Goal: Task Accomplishment & Management: Complete application form

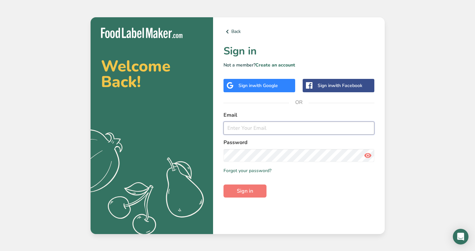
type input "[EMAIL_ADDRESS][DOMAIN_NAME]"
click at [241, 190] on span "Sign in" at bounding box center [245, 191] width 16 height 8
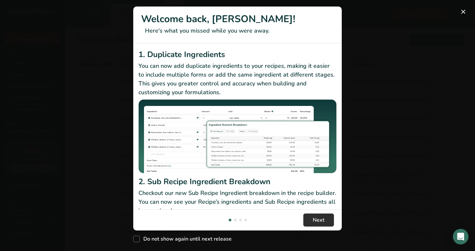
click at [325, 217] on button "Next" at bounding box center [318, 219] width 31 height 13
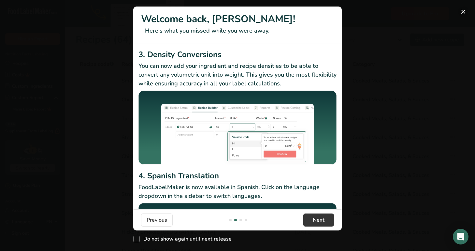
click at [464, 11] on button "New Features" at bounding box center [463, 12] width 10 height 10
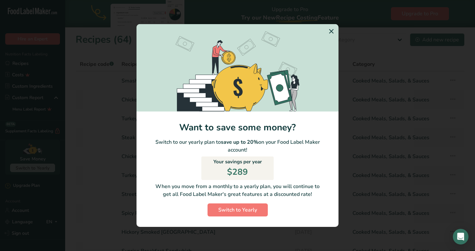
click at [332, 31] on icon "Switch to Yearly Modal" at bounding box center [331, 31] width 8 height 12
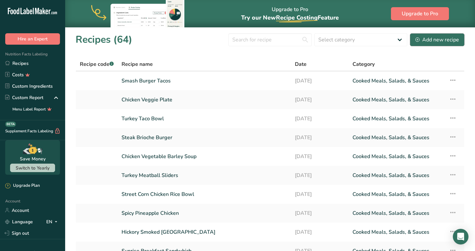
click at [429, 40] on div "Add new recipe" at bounding box center [437, 40] width 44 height 8
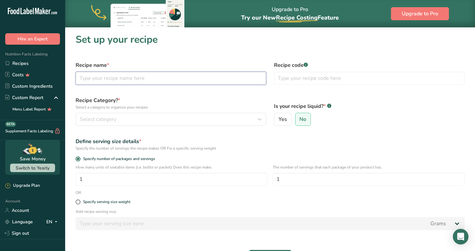
click at [131, 79] on input "text" at bounding box center [171, 78] width 190 height 13
type input "Baked Lemon Parmesan Tilapia"
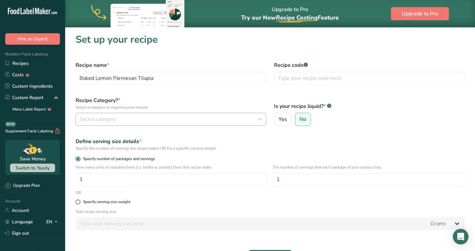
click at [163, 115] on div "Select category" at bounding box center [169, 119] width 178 height 8
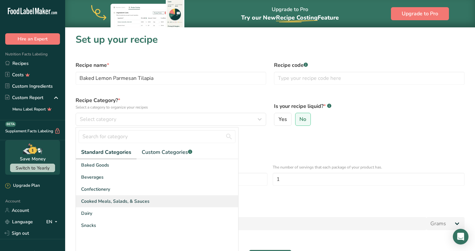
click at [135, 199] on span "Cooked Meals, Salads, & Sauces" at bounding box center [115, 201] width 68 height 7
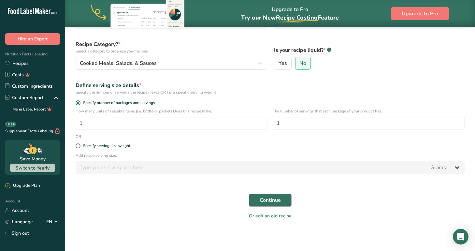
scroll to position [56, 0]
click at [265, 198] on span "Continue" at bounding box center [269, 200] width 21 height 8
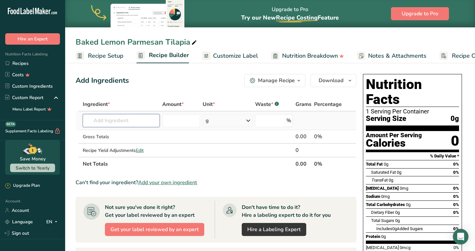
click at [117, 119] on input "text" at bounding box center [121, 120] width 77 height 13
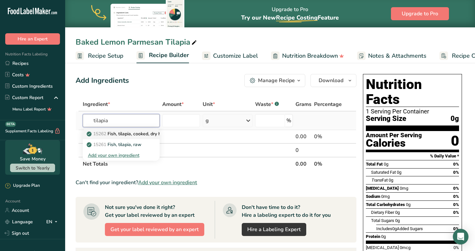
type input "tilapia"
click at [147, 133] on p "15262 Fish, tilapia, cooked, dry heat" at bounding box center [128, 133] width 80 height 7
type input "Fish, tilapia, cooked, dry heat"
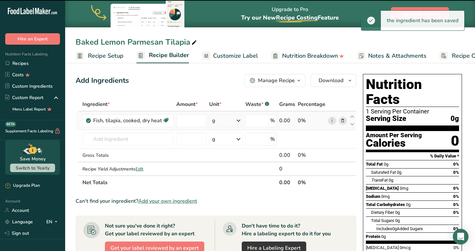
type input "0"
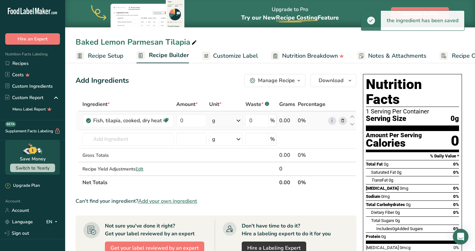
click at [230, 123] on div "g" at bounding box center [225, 120] width 33 height 13
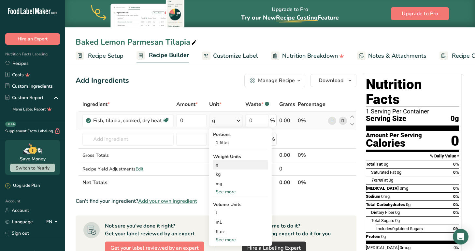
click at [226, 166] on div "g" at bounding box center [240, 164] width 55 height 9
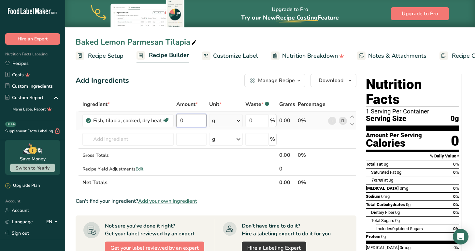
click at [192, 122] on input "0" at bounding box center [191, 120] width 30 height 13
type input "113"
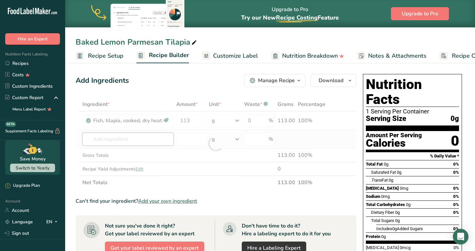
click at [124, 140] on div "Ingredient * Amount * Unit * Waste * .a-a{fill:#347362;}.b-a{fill:#fff;} Grams …" at bounding box center [216, 143] width 281 height 92
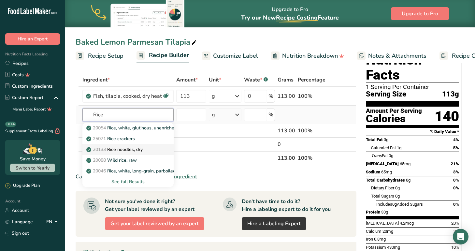
scroll to position [25, 0]
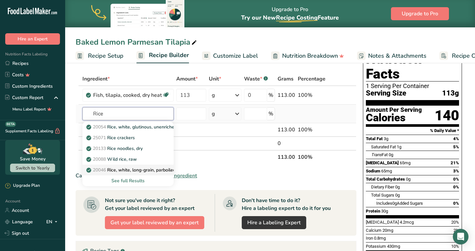
type input "Rice"
click at [155, 169] on p "20046 Rice, white, long-grain, parboiled, enriched, dry" at bounding box center [146, 169] width 117 height 7
type input "Rice, white, long-grain, parboiled, enriched, dry"
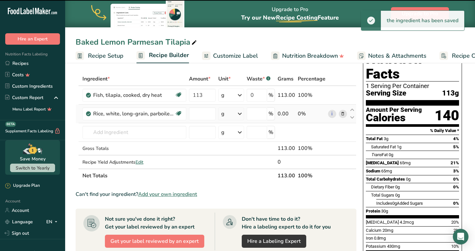
type input "0"
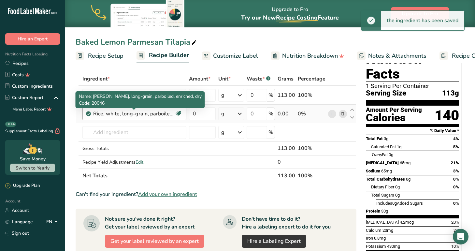
click at [155, 111] on div "Rice, white, long-grain, parboiled, enriched, dry" at bounding box center [133, 114] width 81 height 8
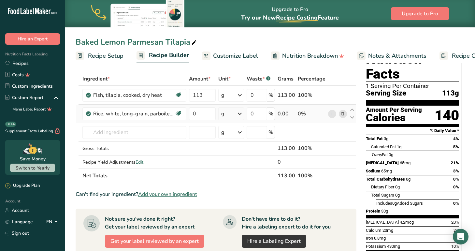
click at [343, 114] on icon at bounding box center [342, 113] width 5 height 7
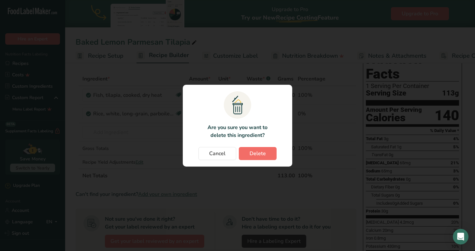
click at [258, 150] on span "Delete" at bounding box center [257, 153] width 16 height 8
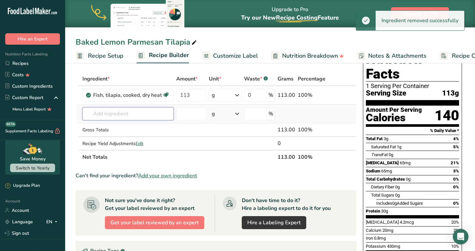
click at [116, 113] on input "text" at bounding box center [127, 113] width 91 height 13
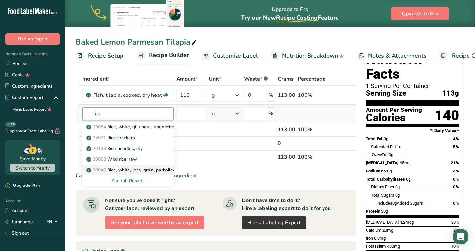
type input "rice"
click at [143, 169] on p "20046 Rice, white, long-grain, parboiled, enriched, dry" at bounding box center [146, 169] width 117 height 7
type input "Rice, white, long-grain, parboiled, enriched, dry"
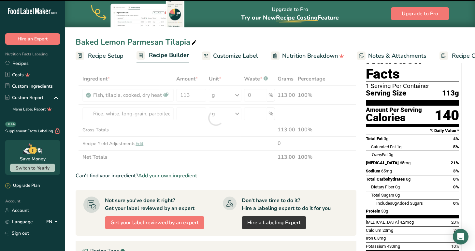
type input "0"
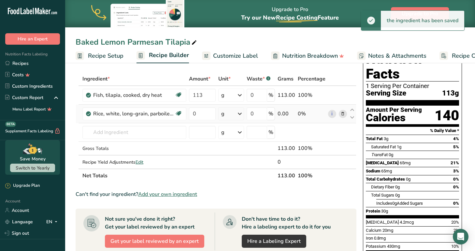
click at [235, 112] on div "g" at bounding box center [231, 113] width 26 height 13
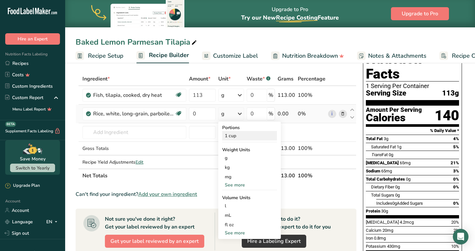
click at [234, 135] on div "1 cup" at bounding box center [249, 135] width 55 height 9
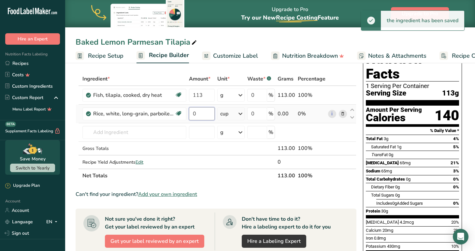
click at [203, 113] on input "0" at bounding box center [202, 113] width 26 height 13
type input "5"
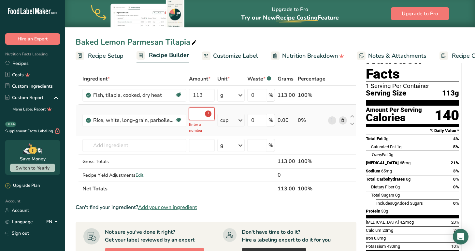
type input "0.5"
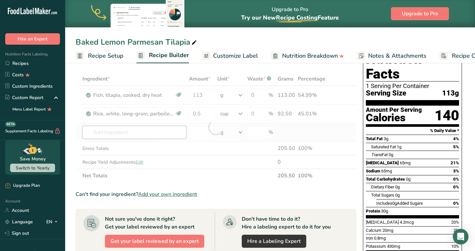
click at [131, 132] on div "Ingredient * Amount * Unit * Waste * .a-a{fill:#347362;}.b-a{fill:#fff;} Grams …" at bounding box center [216, 127] width 281 height 110
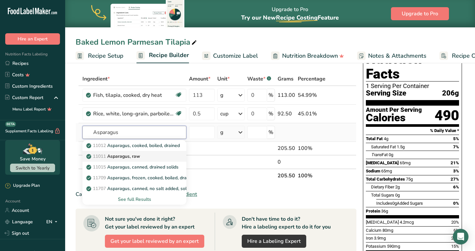
type input "Asparagus"
click at [136, 155] on p "11011 Asparagus, raw" at bounding box center [114, 156] width 52 height 7
type input "Asparagus, raw"
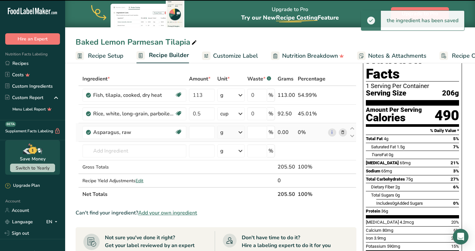
type input "0"
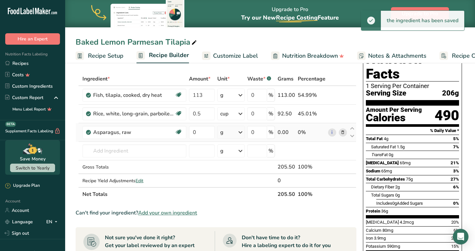
click at [231, 133] on div "g" at bounding box center [230, 132] width 27 height 13
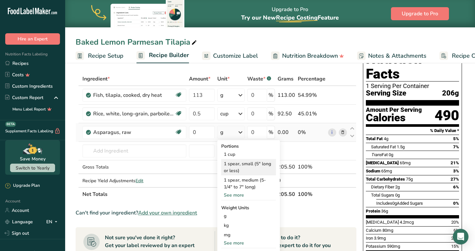
click at [251, 164] on div "1 spear, small (5" long or less)" at bounding box center [248, 167] width 55 height 16
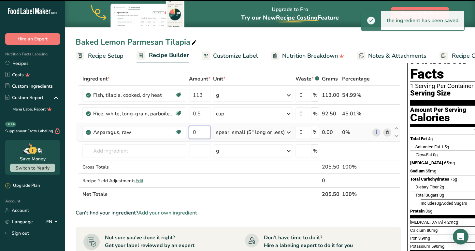
click at [201, 133] on input "0" at bounding box center [199, 132] width 21 height 13
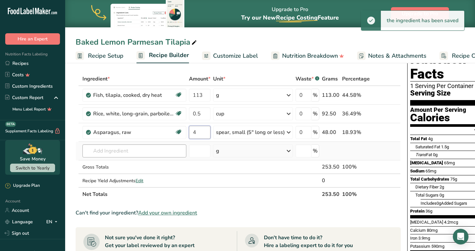
type input "4"
click at [162, 154] on div "Ingredient * Amount * Unit * Waste * .a-a{fill:#347362;}.b-a{fill:#fff;} Grams …" at bounding box center [238, 136] width 325 height 129
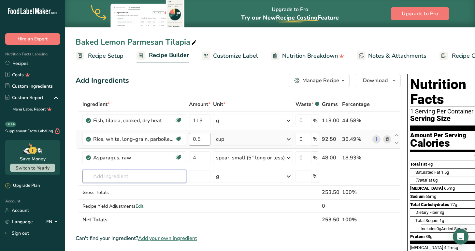
scroll to position [0, 0]
click at [203, 137] on input "0.5" at bounding box center [199, 139] width 21 height 13
type input "0.4"
click at [135, 172] on div "Ingredient * Amount * Unit * Waste * .a-a{fill:#347362;}.b-a{fill:#fff;} Grams …" at bounding box center [238, 161] width 325 height 129
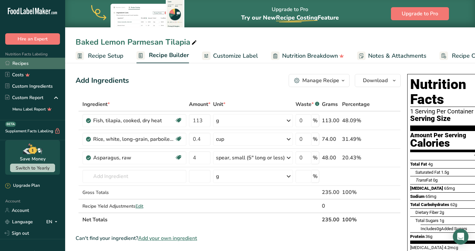
click at [25, 64] on link "Recipes" at bounding box center [32, 63] width 65 height 11
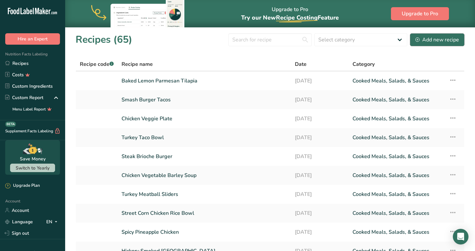
click at [451, 37] on div "Add new recipe" at bounding box center [437, 40] width 44 height 8
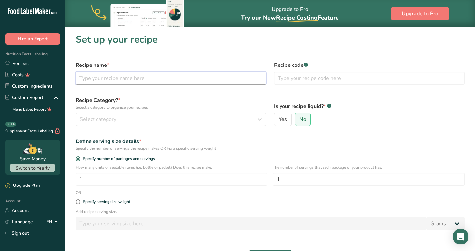
click at [145, 78] on input "text" at bounding box center [171, 78] width 190 height 13
click at [89, 76] on input "Shrfed Fuel Wings" at bounding box center [171, 78] width 190 height 13
click at [150, 80] on input "Shred Fuel Wings" at bounding box center [171, 78] width 190 height 13
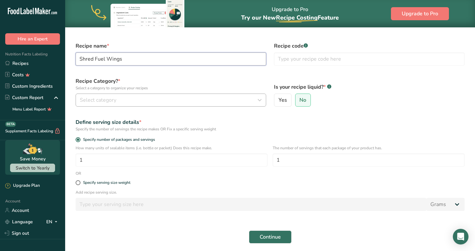
type input "Shred Fuel Wings"
click at [210, 100] on div "Select category" at bounding box center [169, 100] width 178 height 8
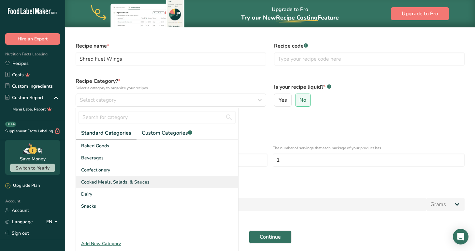
click at [133, 181] on span "Cooked Meals, Salads, & Sauces" at bounding box center [115, 181] width 68 height 7
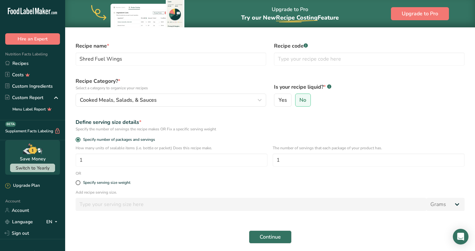
click at [419, 87] on label "Is your recipe liquid? * .a-a{fill:#347362;}.b-a{fill:#fff;}" at bounding box center [369, 87] width 190 height 8
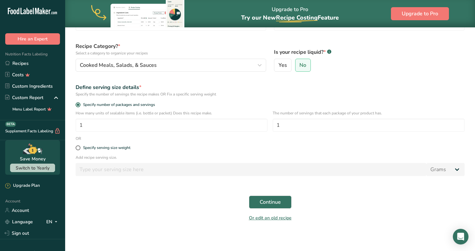
scroll to position [54, 0]
click at [271, 200] on span "Continue" at bounding box center [269, 202] width 21 height 8
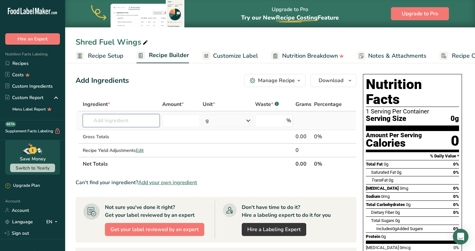
click at [126, 118] on input "text" at bounding box center [121, 120] width 77 height 13
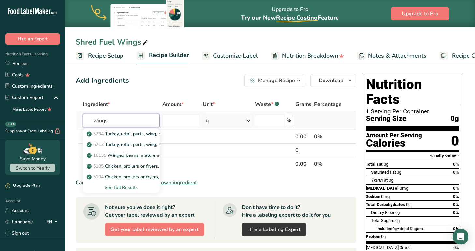
type input "wings"
click at [127, 187] on div "See full Results" at bounding box center [121, 187] width 66 height 7
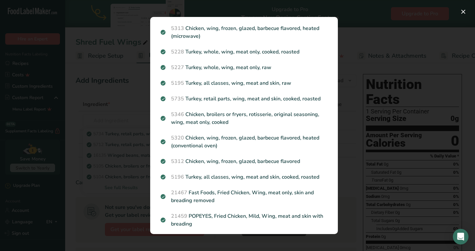
scroll to position [385, 0]
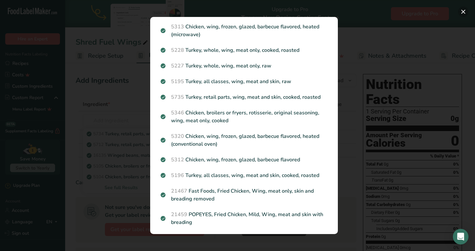
click at [463, 9] on button "Search results modal" at bounding box center [463, 12] width 10 height 10
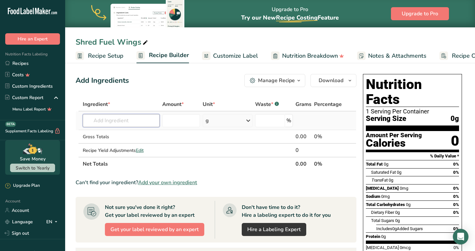
click at [134, 119] on input "text" at bounding box center [121, 120] width 77 height 13
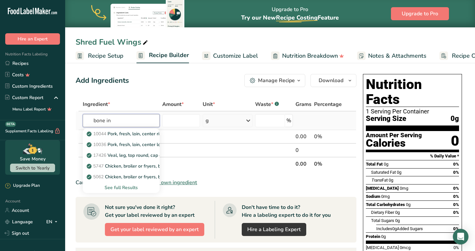
type input "bone in"
type input "wings"
click at [130, 186] on div "See full Results" at bounding box center [121, 187] width 66 height 7
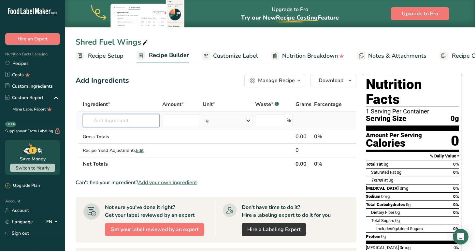
click at [110, 119] on input "text" at bounding box center [121, 120] width 77 height 13
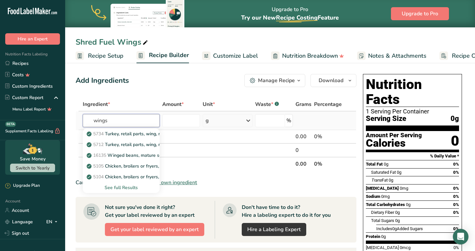
type input "wings"
click at [127, 186] on div "See full Results" at bounding box center [121, 187] width 66 height 7
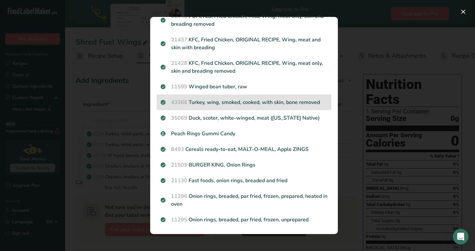
scroll to position [755, 0]
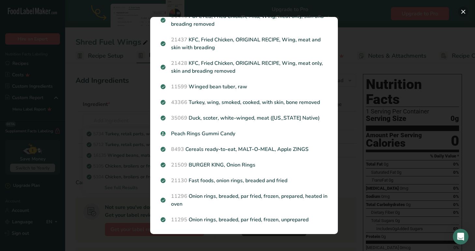
click at [465, 12] on button "Search results modal" at bounding box center [463, 12] width 10 height 10
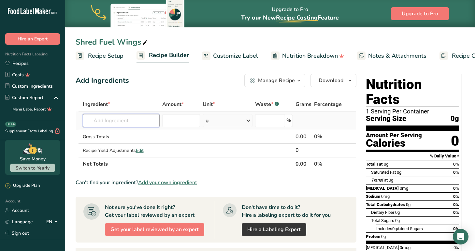
click at [108, 119] on input "text" at bounding box center [121, 120] width 77 height 13
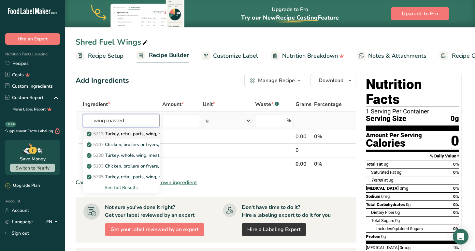
type input "wing roasted"
click at [141, 131] on p "5713 [GEOGRAPHIC_DATA], retail parts, wing, meat only, cooked, roasted" at bounding box center [151, 133] width 126 height 7
type input "Turkey, retail parts, wing, meat only, cooked, roasted"
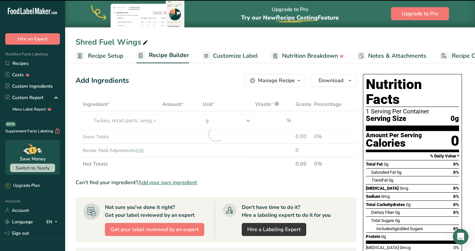
type input "0"
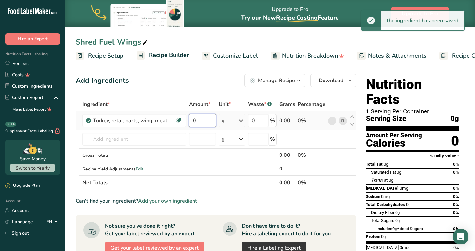
click at [200, 115] on input "0" at bounding box center [202, 120] width 27 height 13
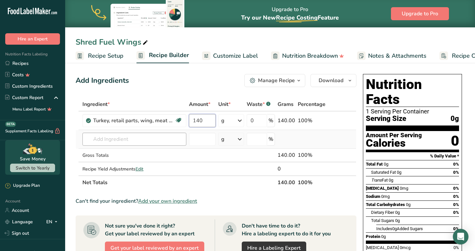
type input "140"
click at [167, 137] on div "Ingredient * Amount * Unit * Waste * .a-a{fill:#347362;}.b-a{fill:#fff;} Grams …" at bounding box center [216, 143] width 281 height 92
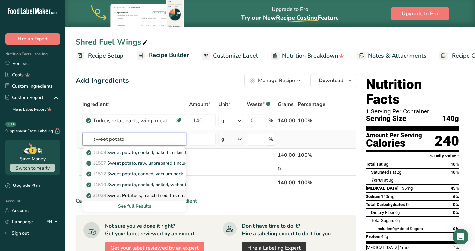
type input "sweet potato"
click at [170, 194] on p "31023 Sweet Potatoes, french fried, frozen as packaged, salt added in processing" at bounding box center [176, 195] width 176 height 7
type input "Sweet Potatoes, french fried, frozen as packaged, salt added in processing"
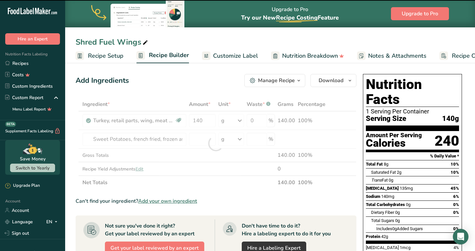
type input "0"
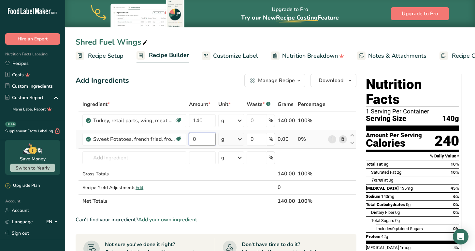
click at [200, 135] on input "0" at bounding box center [202, 139] width 27 height 13
type input "84"
click at [126, 157] on div "Ingredient * Amount * Unit * Waste * .a-a{fill:#347362;}.b-a{fill:#fff;} Grams …" at bounding box center [216, 152] width 281 height 110
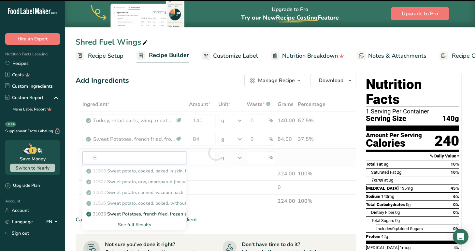
type input "Br"
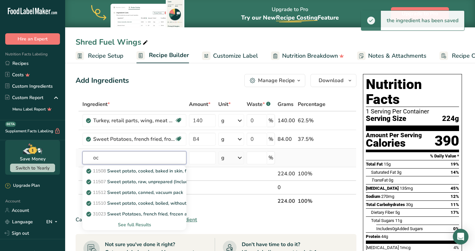
type input "o"
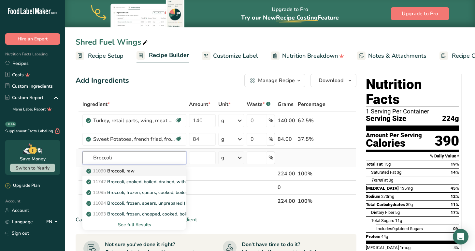
type input "Broccoli"
click at [130, 168] on p "11090 Broccoli, raw" at bounding box center [111, 170] width 47 height 7
type input "Broccoli, raw"
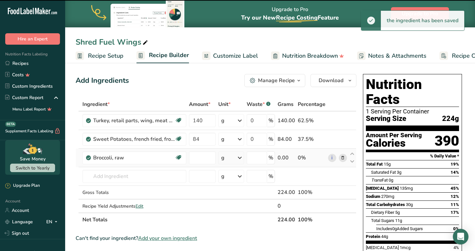
type input "0"
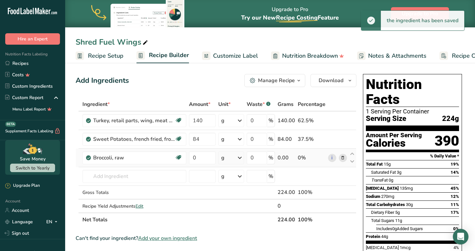
click at [229, 156] on div "g" at bounding box center [231, 157] width 26 height 13
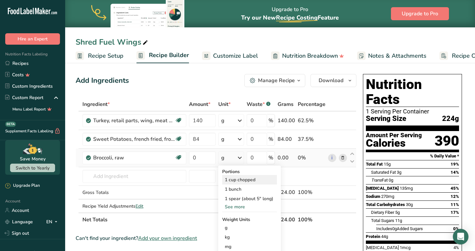
click at [262, 177] on div "1 cup chopped" at bounding box center [249, 179] width 55 height 9
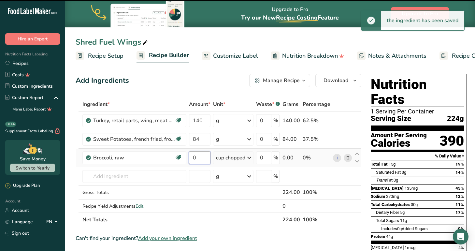
click at [201, 154] on input "0" at bounding box center [199, 157] width 21 height 13
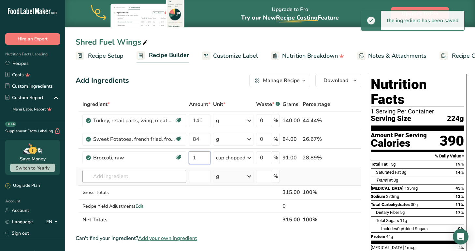
type input "1"
click at [152, 173] on div "Ingredient * Amount * Unit * Waste * .a-a{fill:#347362;}.b-a{fill:#fff;} Grams …" at bounding box center [219, 161] width 286 height 129
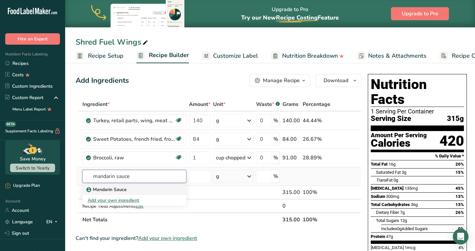
type input "mandarin sauce"
click at [107, 189] on p "Mandarin Sauce" at bounding box center [107, 189] width 39 height 7
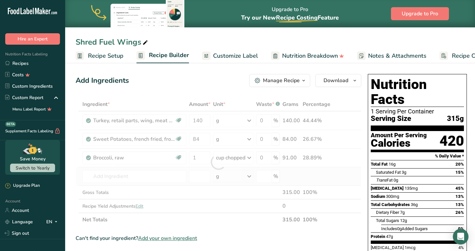
type input "Mandarin Sauce"
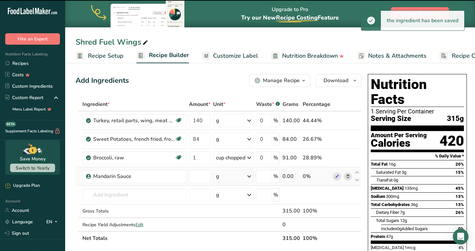
type input "0"
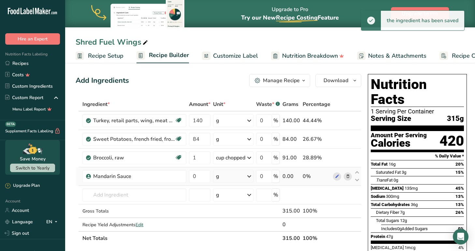
click at [231, 175] on div "g" at bounding box center [233, 176] width 40 height 13
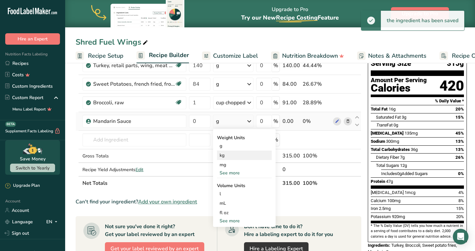
scroll to position [55, 0]
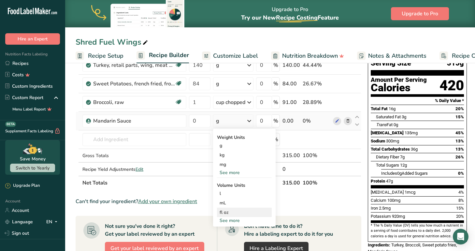
click at [233, 208] on div "fl oz" at bounding box center [244, 211] width 55 height 9
click at [222, 215] on div "fl oz" at bounding box center [243, 212] width 49 height 7
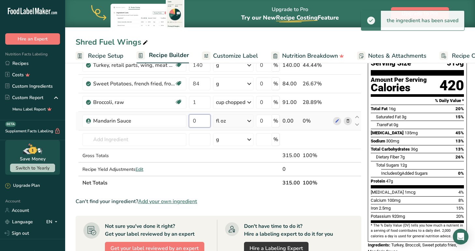
click at [201, 119] on input "0" at bounding box center [199, 120] width 21 height 13
type input "1"
click at [144, 138] on div "Ingredient * Amount * Unit * Waste * .a-a{fill:#347362;}.b-a{fill:#fff;} Grams …" at bounding box center [219, 115] width 286 height 147
